Goal: Task Accomplishment & Management: Manage account settings

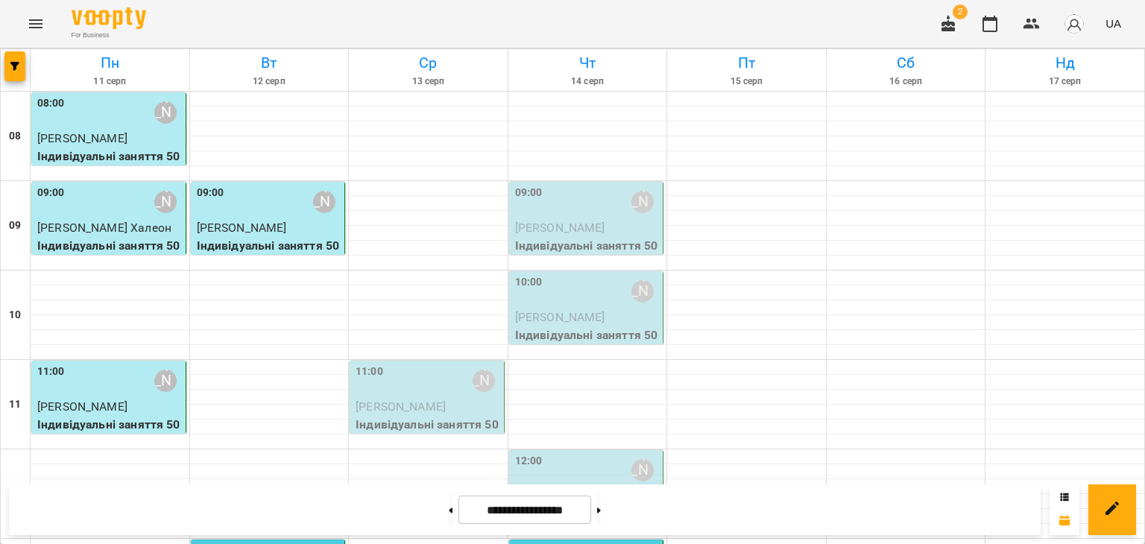
scroll to position [746, 0]
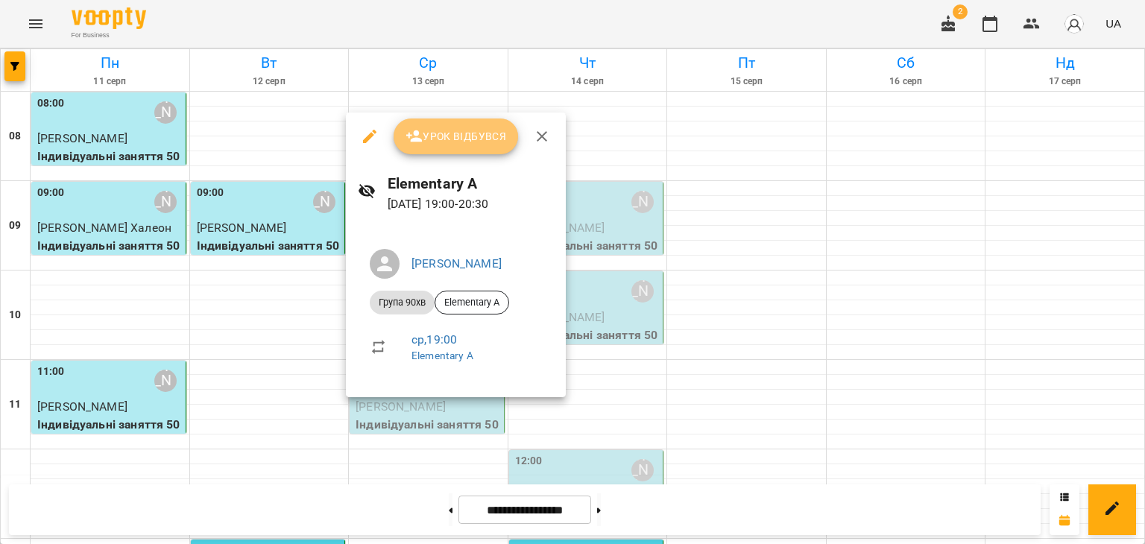
click at [462, 151] on button "Урок відбувся" at bounding box center [456, 137] width 125 height 36
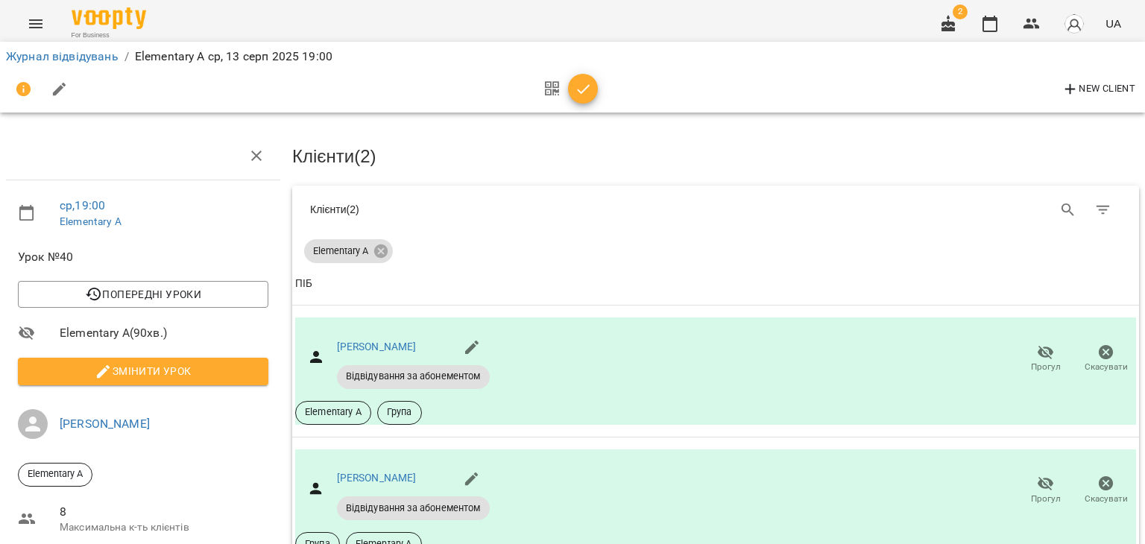
click at [177, 380] on button "Змінити урок" at bounding box center [143, 371] width 251 height 27
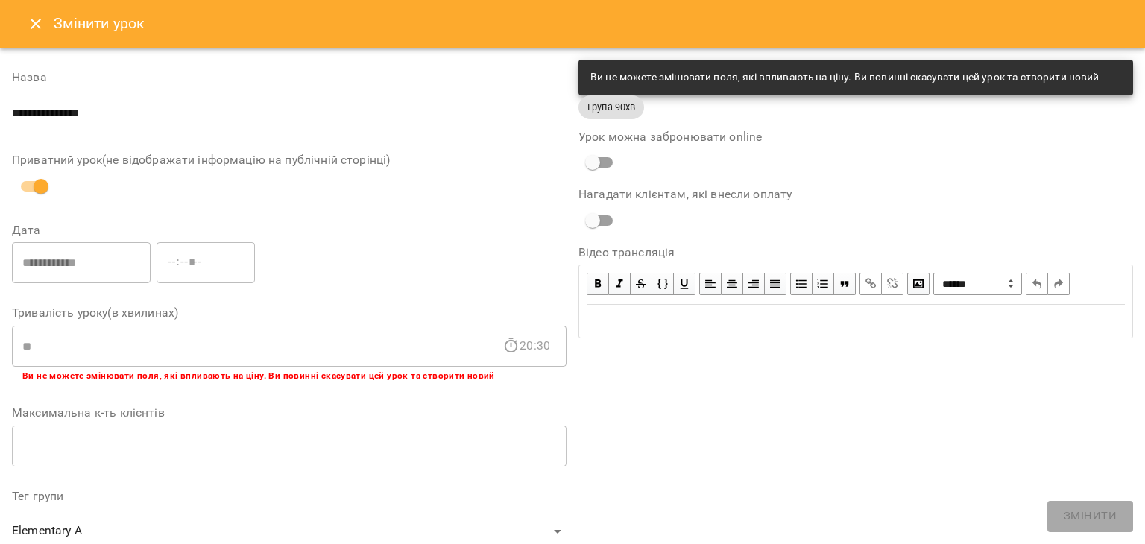
scroll to position [447, 0]
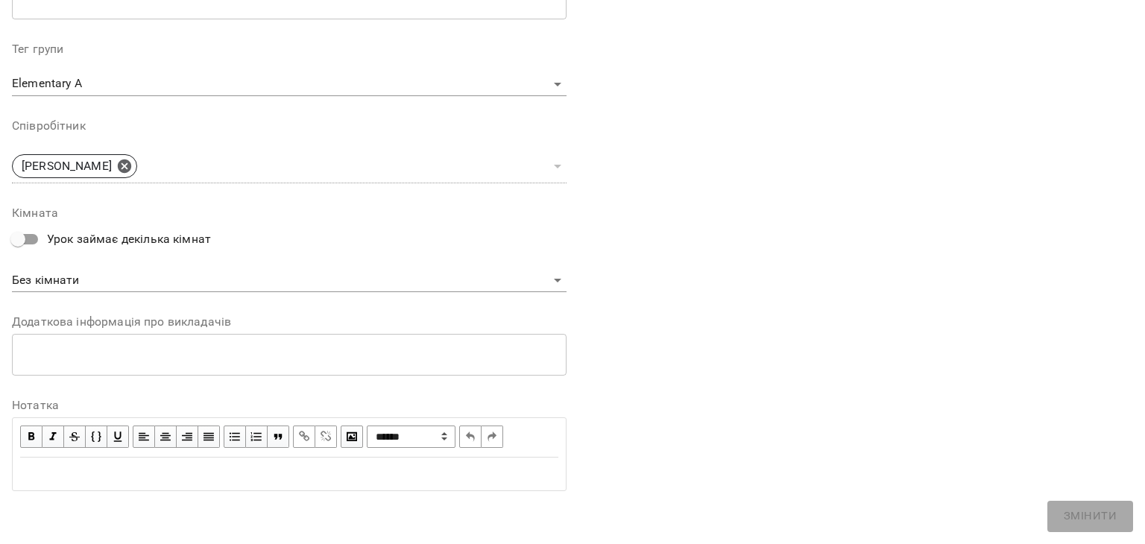
click at [95, 466] on div "Edit text" at bounding box center [289, 474] width 538 height 18
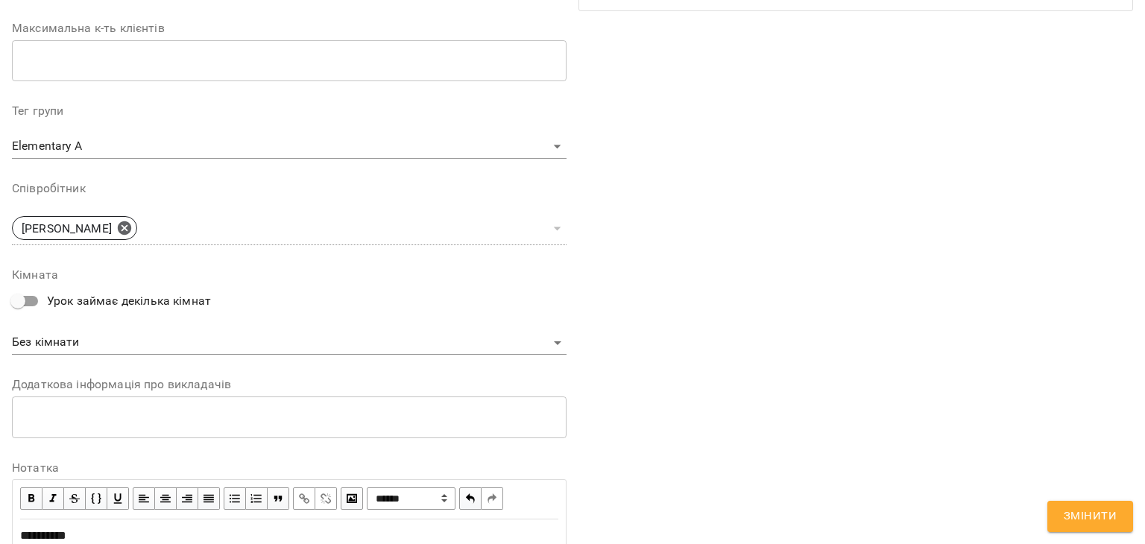
scroll to position [509, 0]
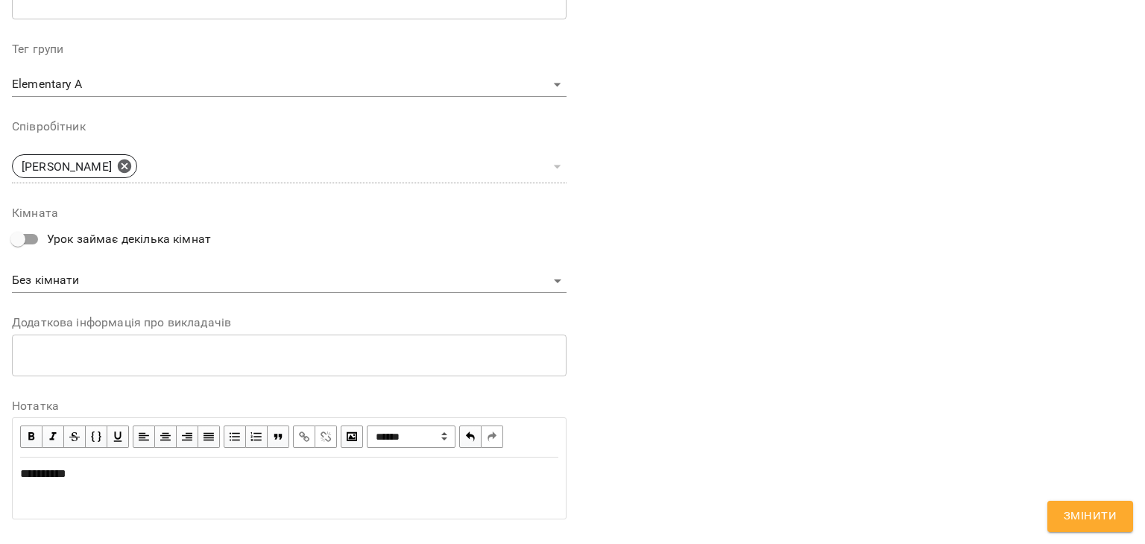
click at [1122, 516] on button "Змінити" at bounding box center [1091, 516] width 86 height 31
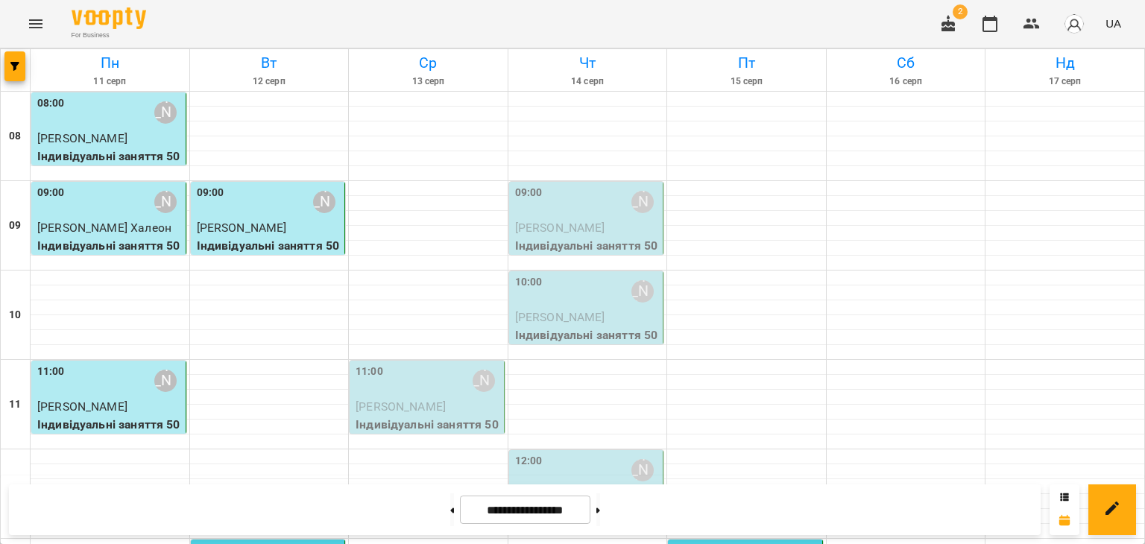
click at [475, 368] on p "[PERSON_NAME]" at bounding box center [428, 407] width 145 height 18
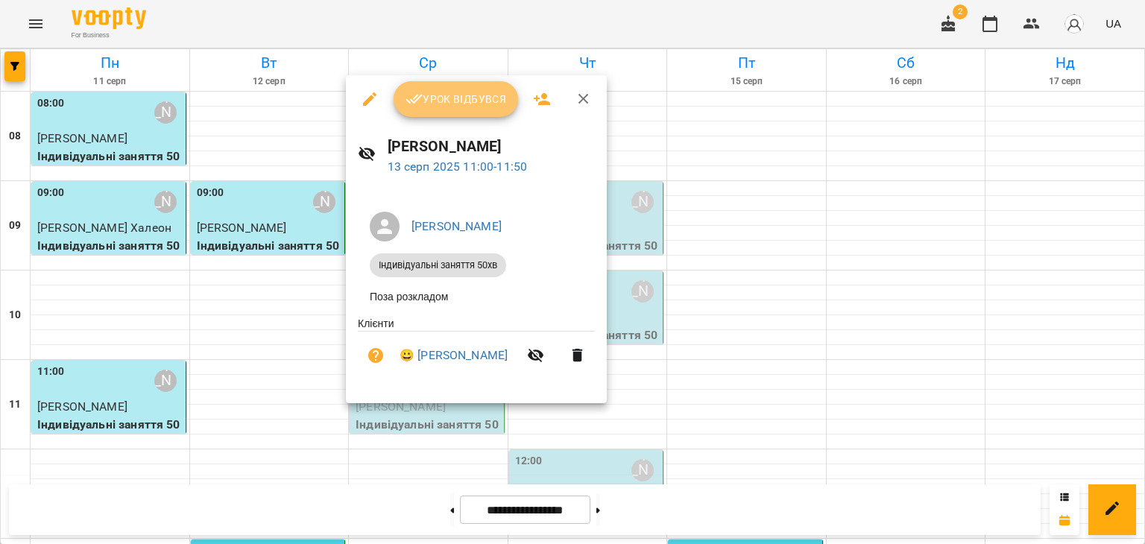
click at [450, 110] on button "Урок відбувся" at bounding box center [456, 99] width 125 height 36
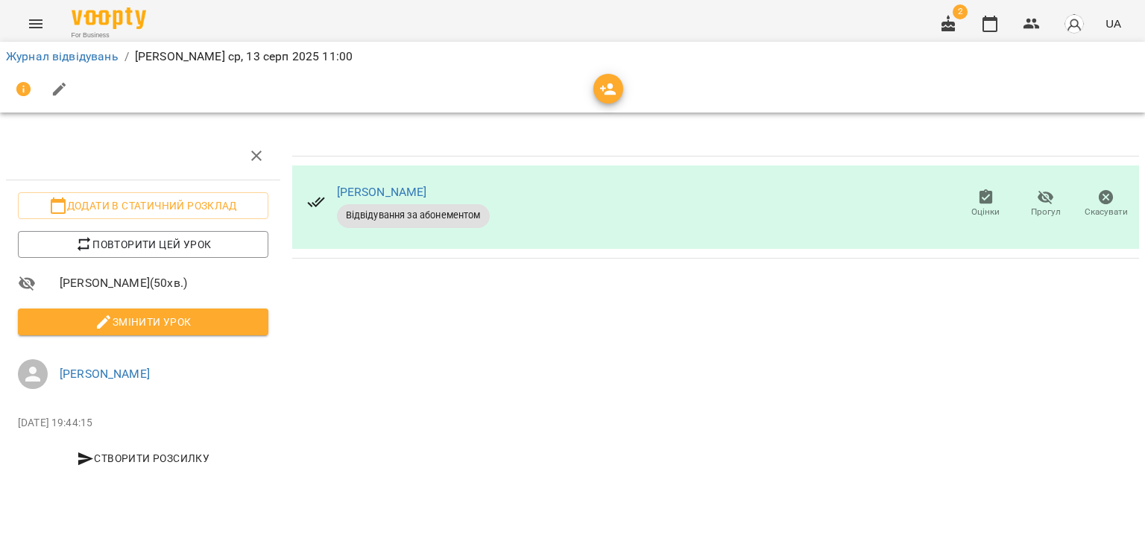
click at [217, 327] on span "Змінити урок" at bounding box center [143, 322] width 227 height 18
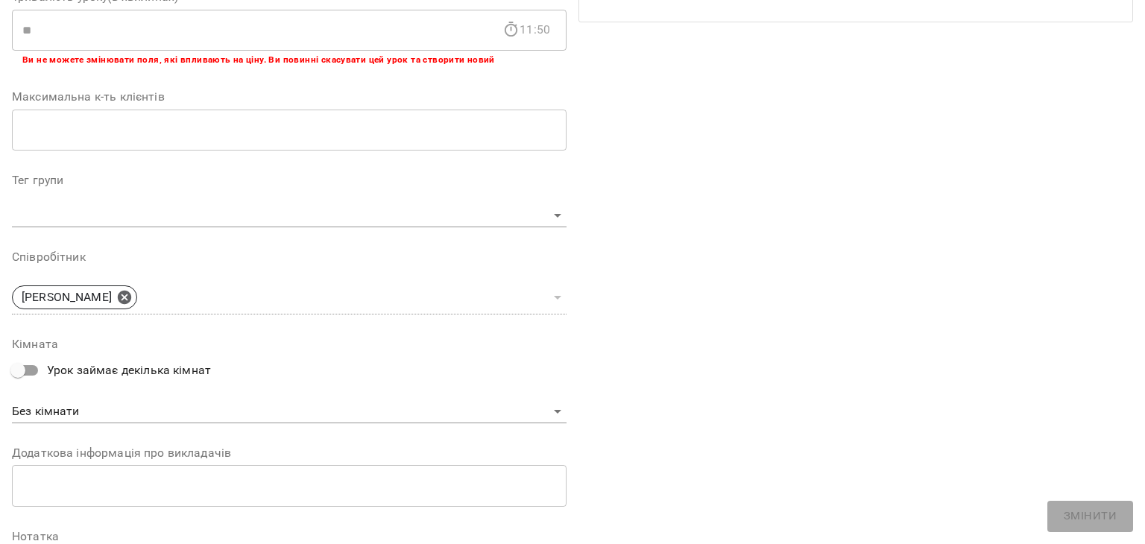
scroll to position [447, 0]
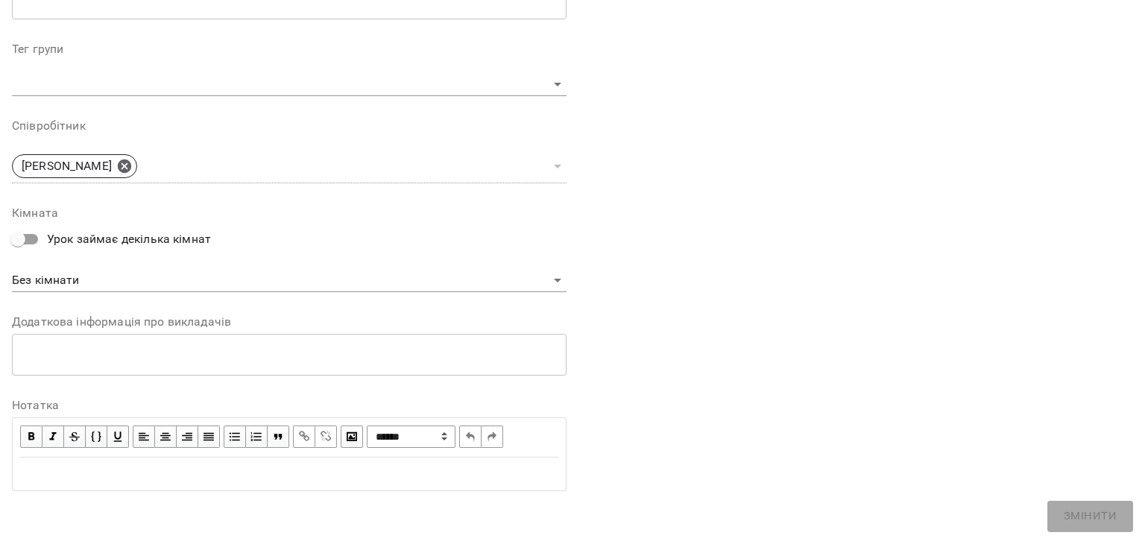
click at [146, 368] on div "Edit text" at bounding box center [289, 474] width 538 height 18
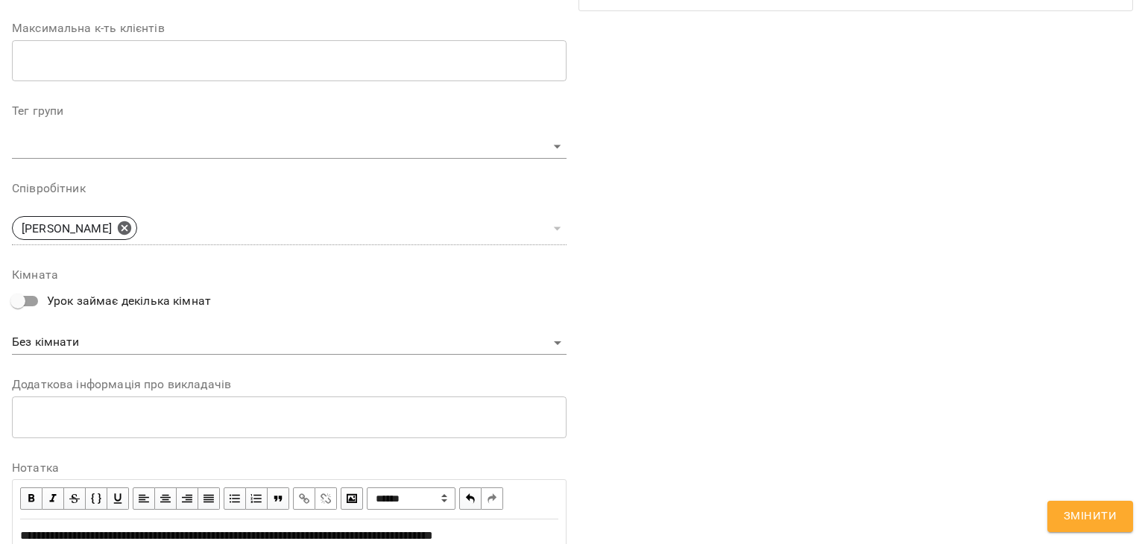
scroll to position [509, 0]
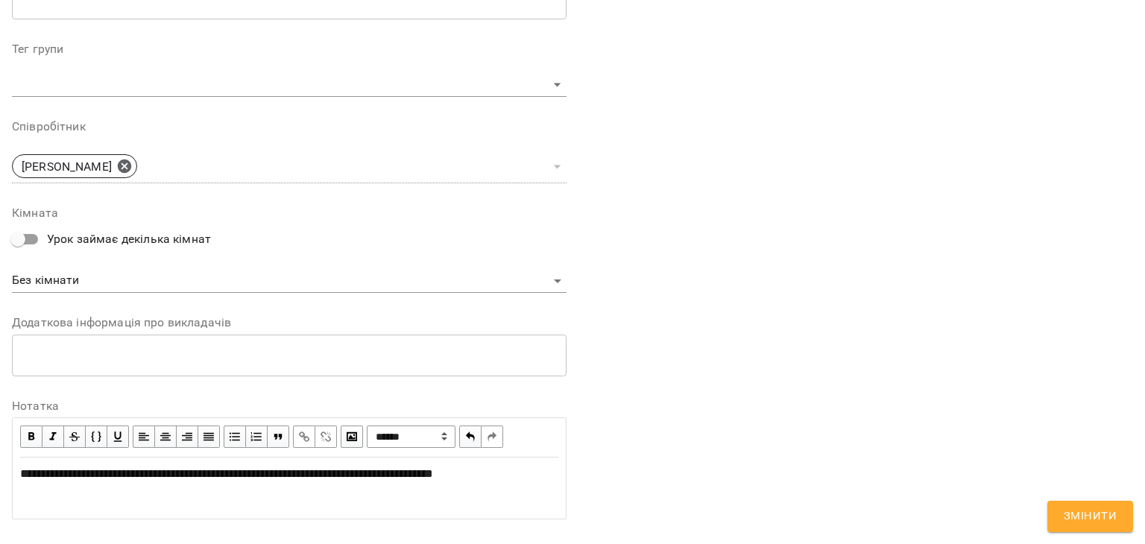
click at [481, 368] on button "Змінити" at bounding box center [1091, 516] width 86 height 31
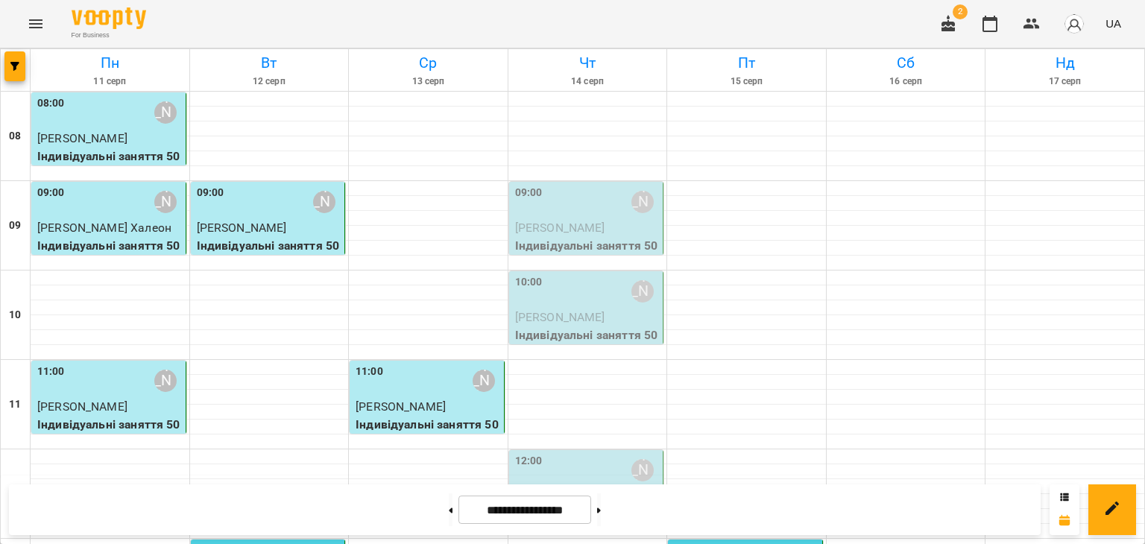
scroll to position [793, 0]
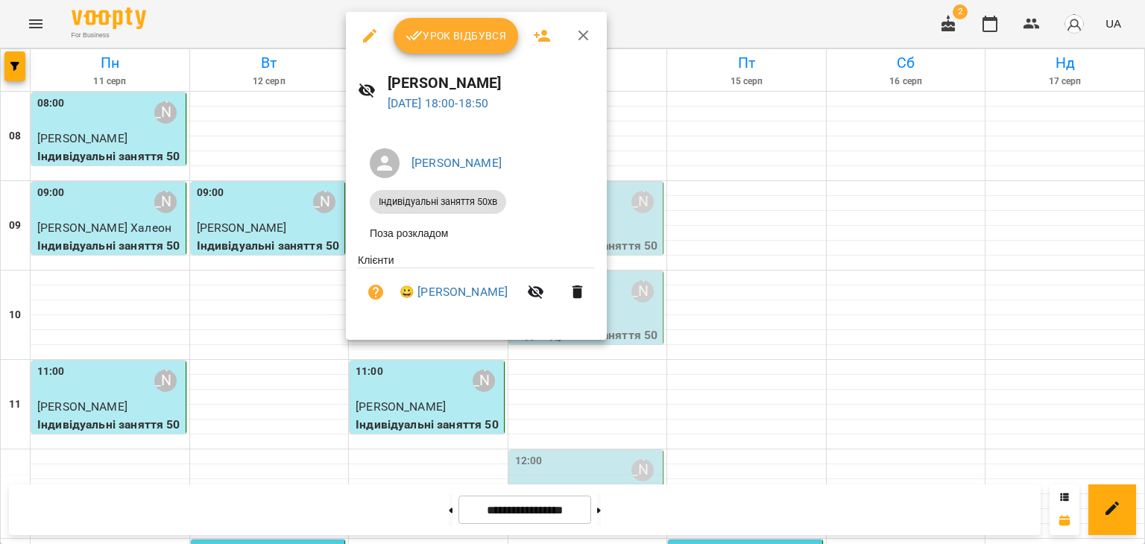
click at [454, 27] on span "Урок відбувся" at bounding box center [456, 36] width 101 height 18
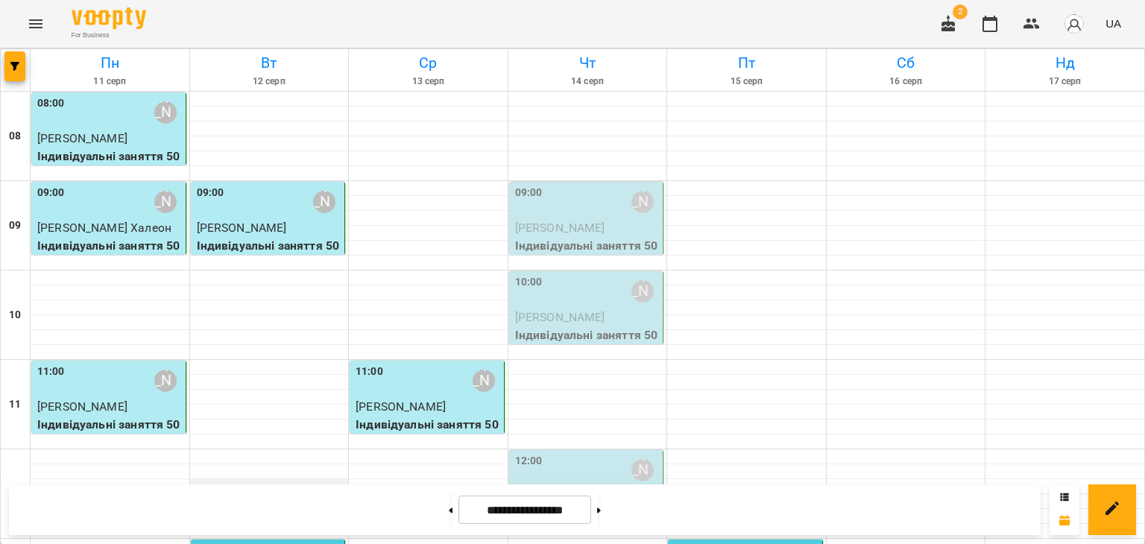
scroll to position [271, 0]
